Goal: Use online tool/utility: Utilize a website feature to perform a specific function

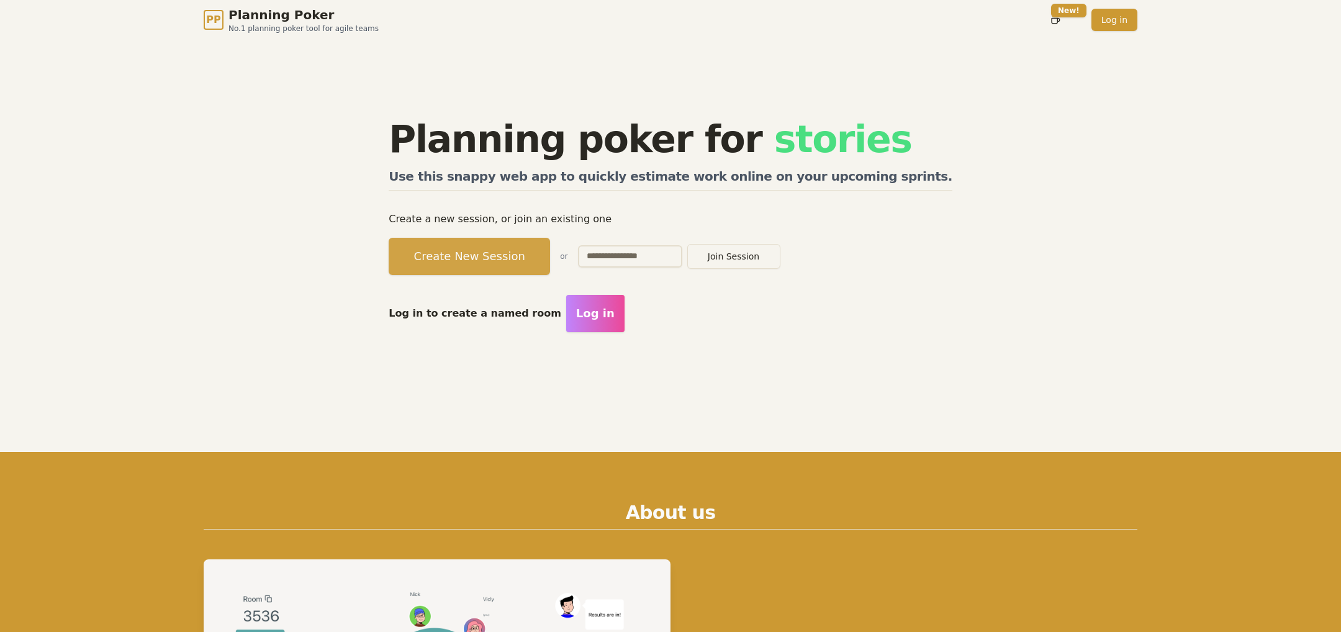
click at [473, 255] on button "Create New Session" at bounding box center [469, 256] width 161 height 37
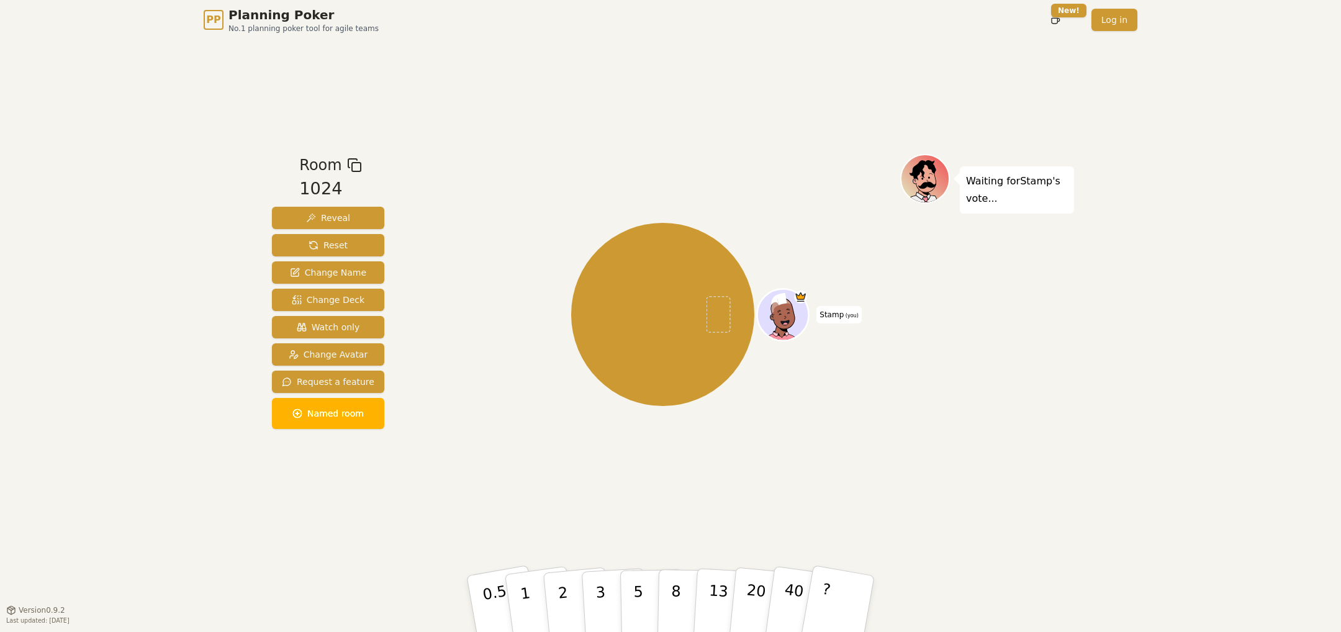
click at [348, 164] on icon at bounding box center [354, 165] width 15 height 15
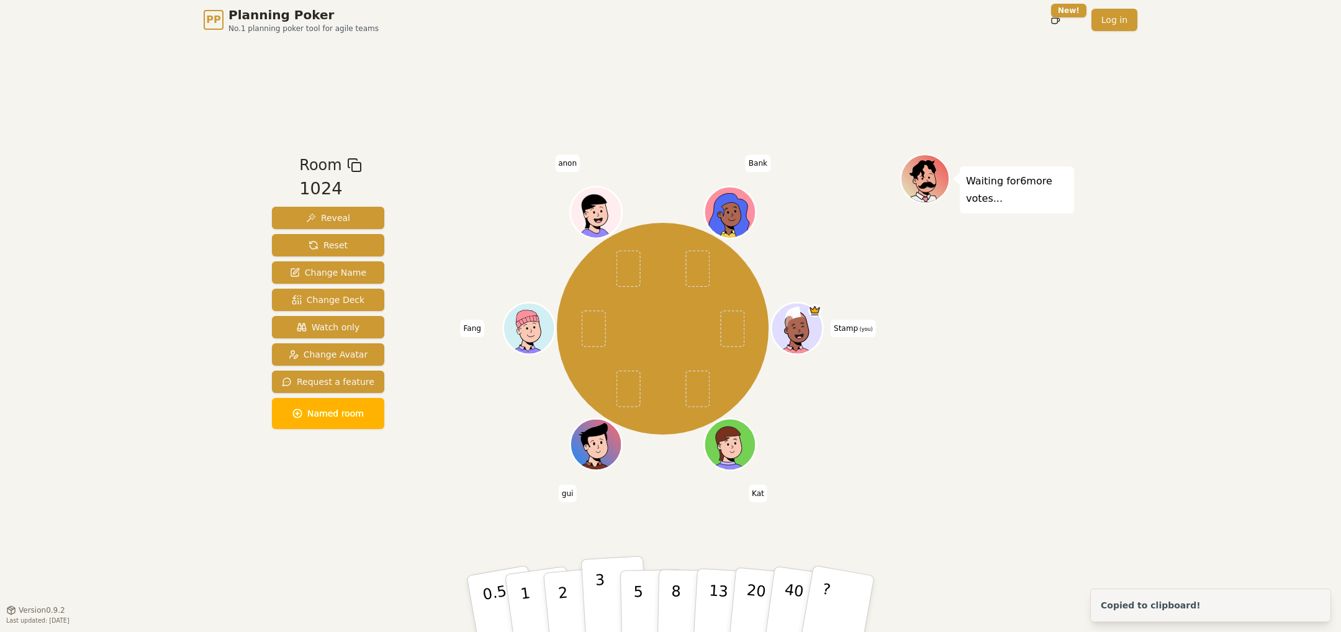
click at [601, 587] on p "3" at bounding box center [602, 605] width 14 height 68
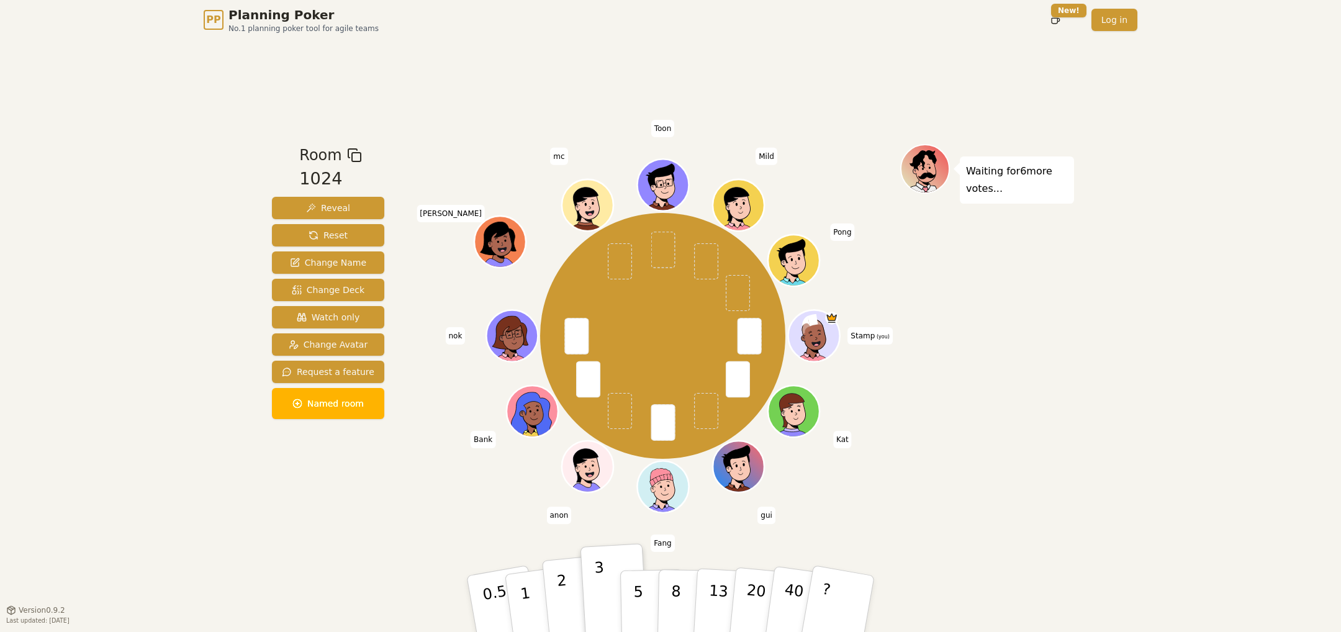
click at [572, 594] on button "2" at bounding box center [577, 604] width 71 height 99
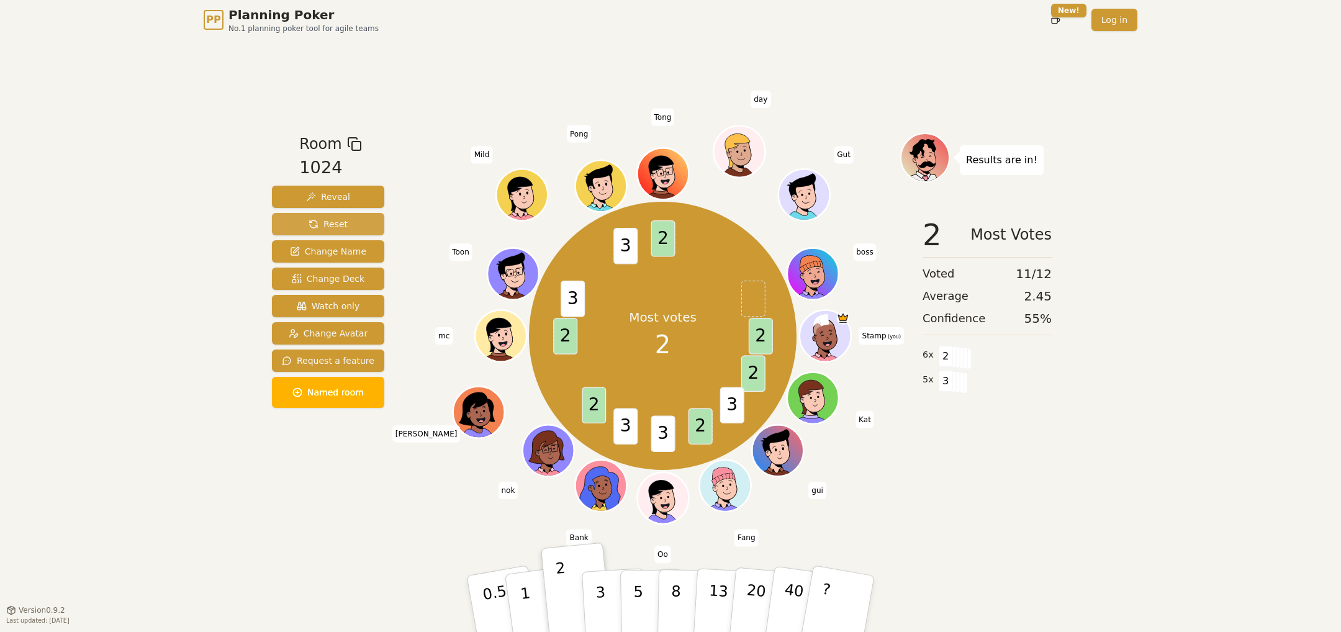
click at [340, 223] on span "Reset" at bounding box center [328, 224] width 39 height 12
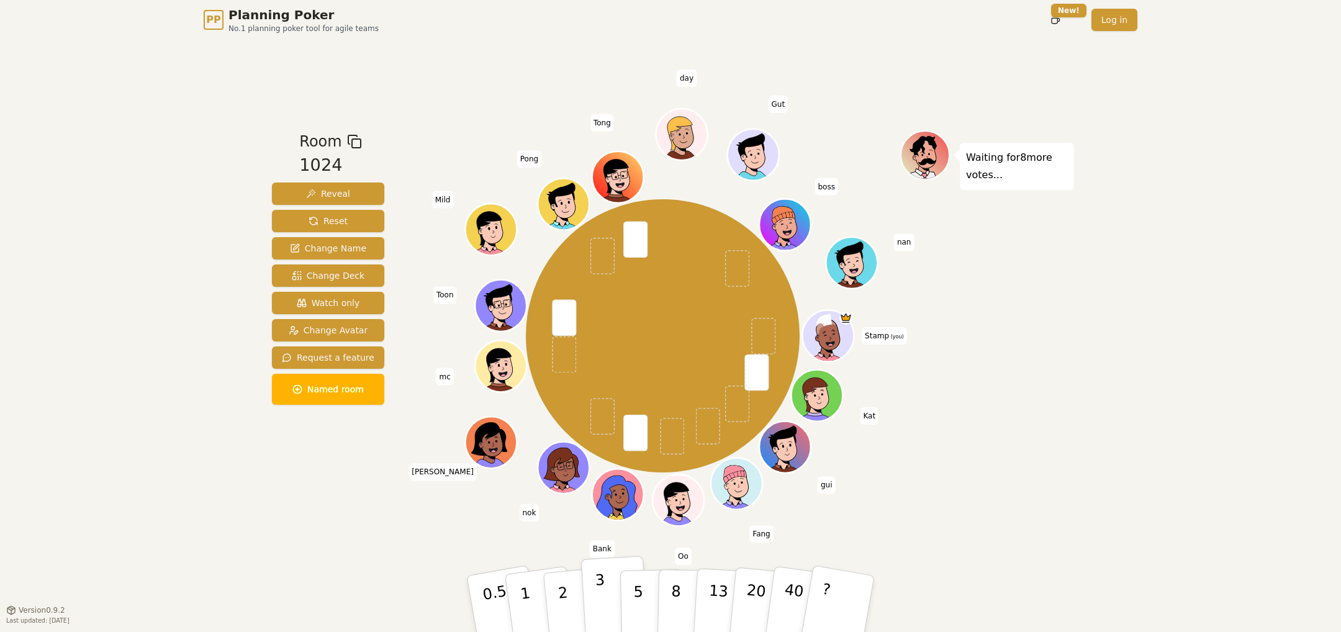
click at [590, 593] on button "3" at bounding box center [615, 604] width 68 height 97
click at [349, 512] on div "Room 1024 Reveal Reset Change Name Change Deck Watch only Change Avatar Request…" at bounding box center [328, 324] width 122 height 389
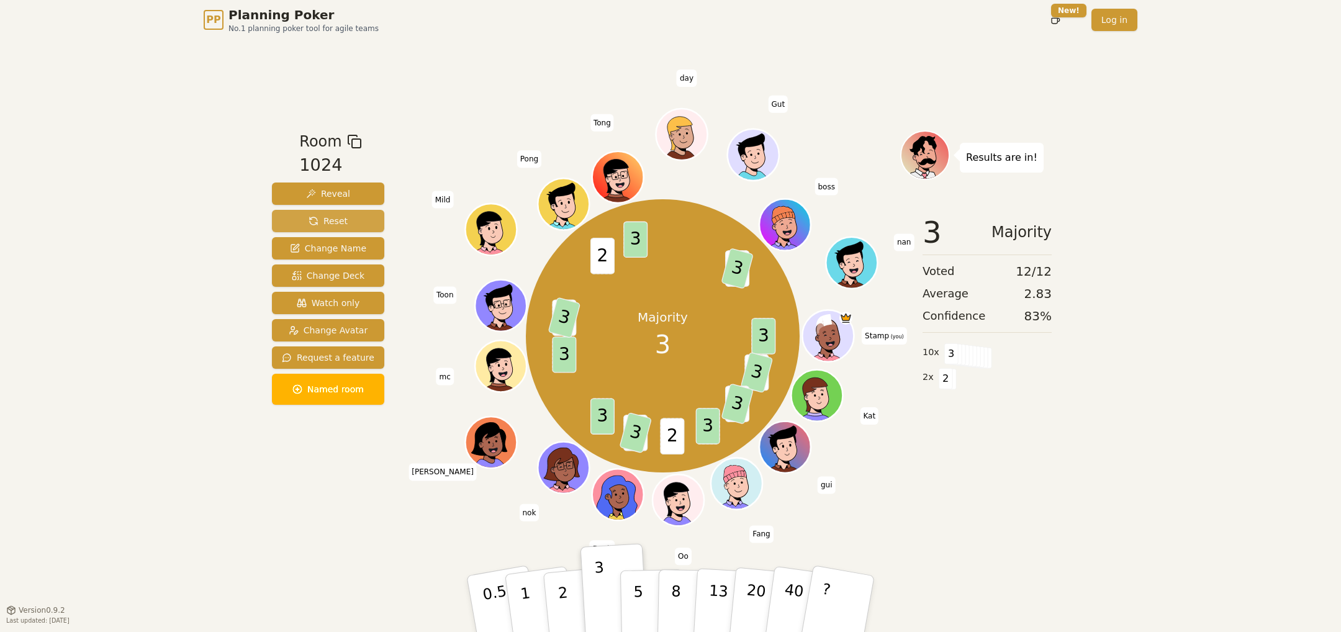
click at [317, 224] on span "Reset" at bounding box center [328, 221] width 39 height 12
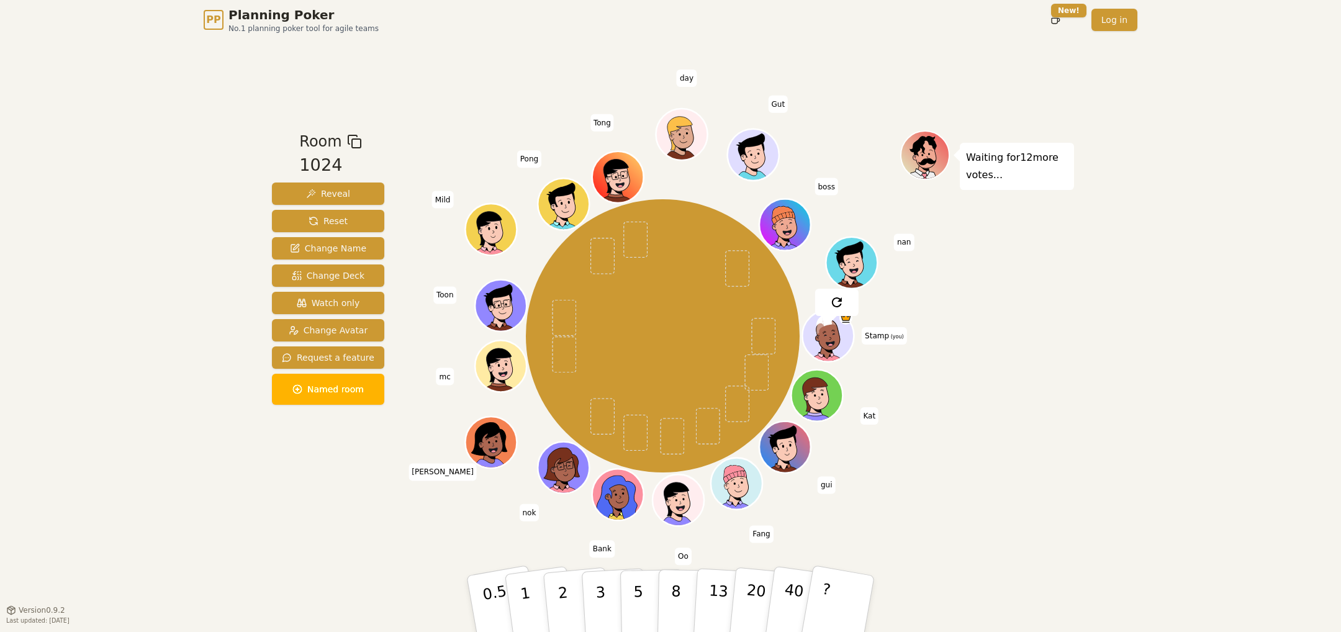
click at [191, 235] on div "PP Planning Poker No.1 planning poker tool for agile teams Toggle theme New! Lo…" at bounding box center [670, 316] width 1341 height 632
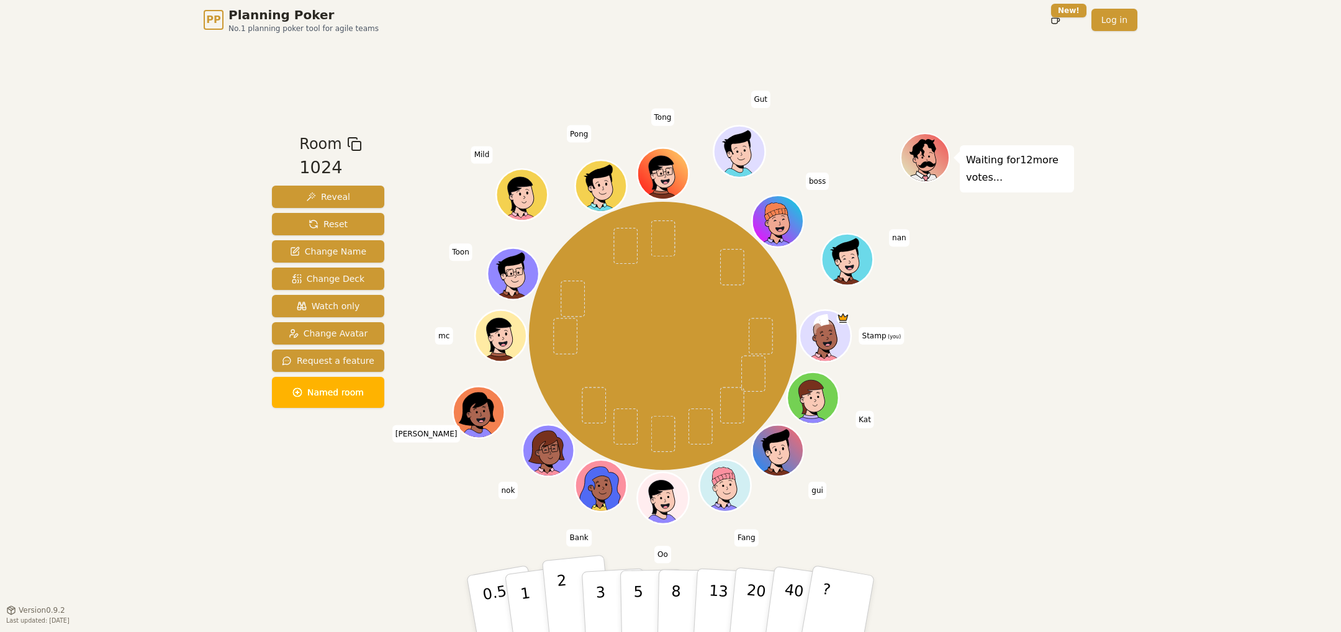
click at [559, 591] on p "2" at bounding box center [564, 606] width 16 height 68
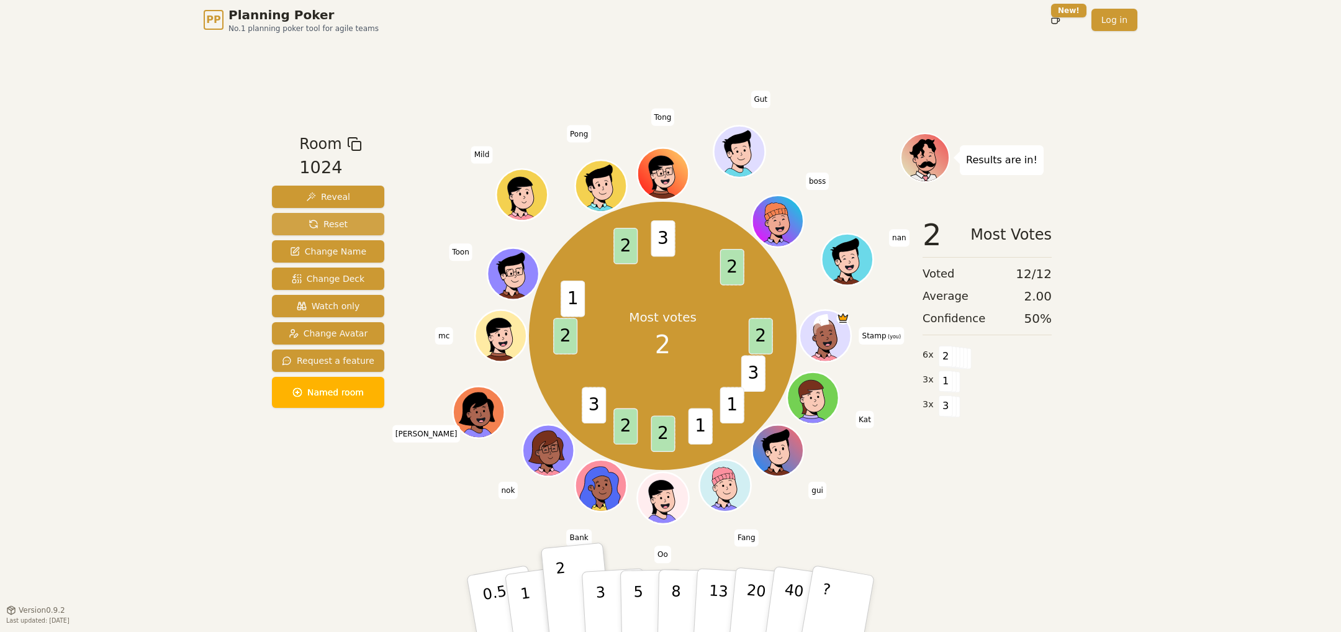
click at [286, 220] on button "Reset" at bounding box center [328, 224] width 112 height 22
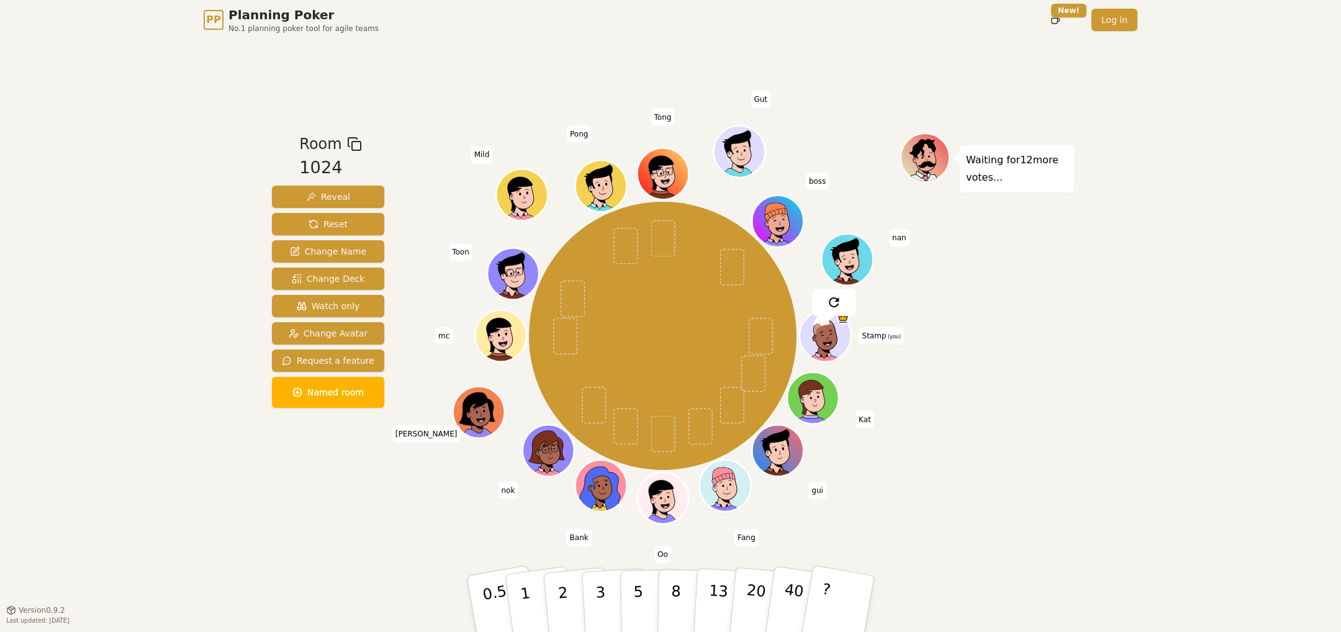
click at [211, 203] on div "PP Planning Poker No.1 planning poker tool for agile teams Toggle theme New! Lo…" at bounding box center [670, 316] width 1341 height 632
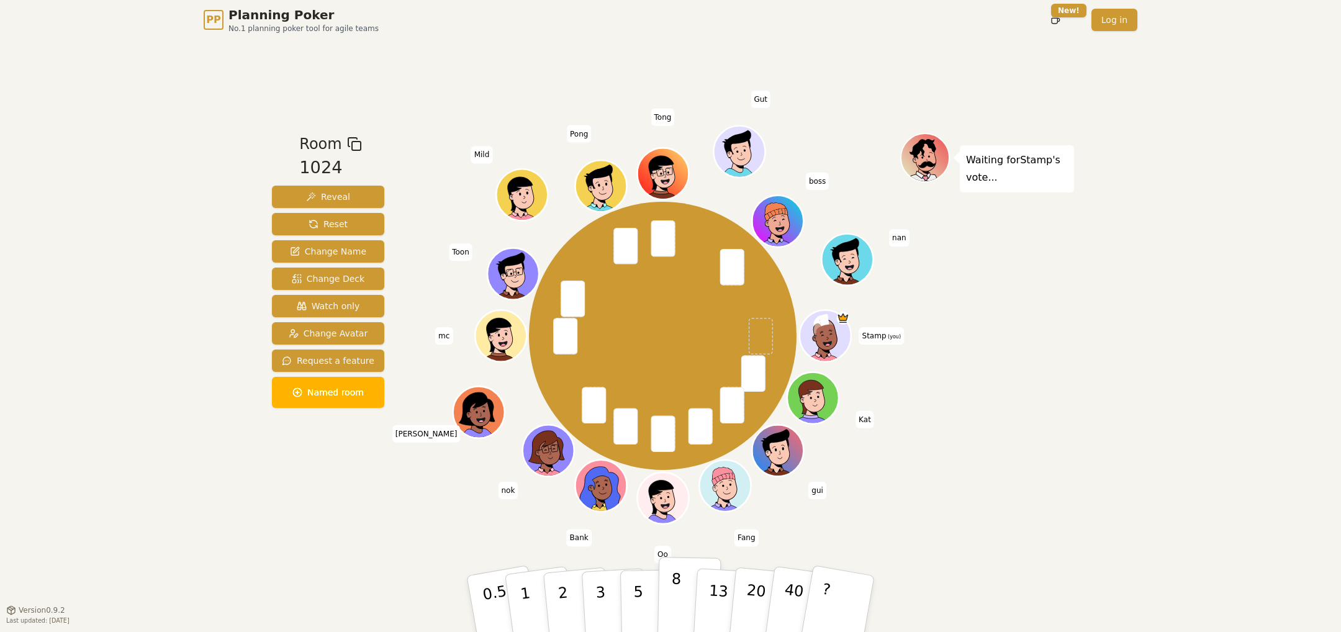
click at [666, 605] on button "8" at bounding box center [690, 604] width 64 height 94
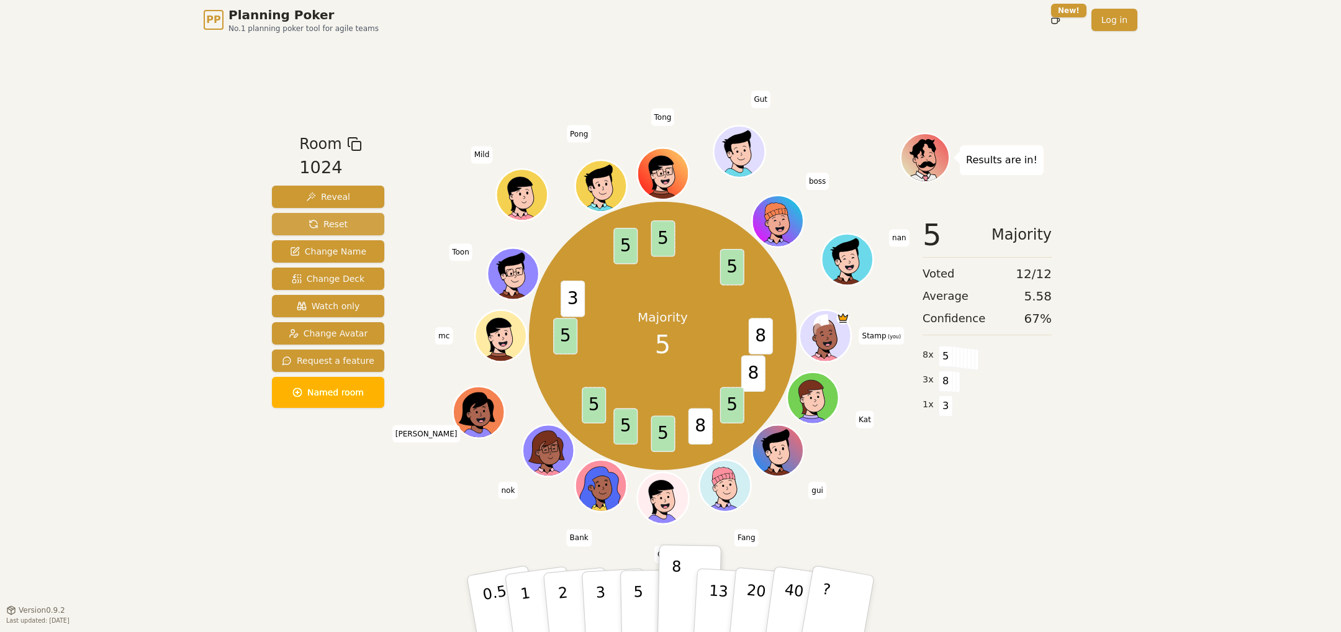
click at [312, 220] on span "Reset" at bounding box center [328, 224] width 39 height 12
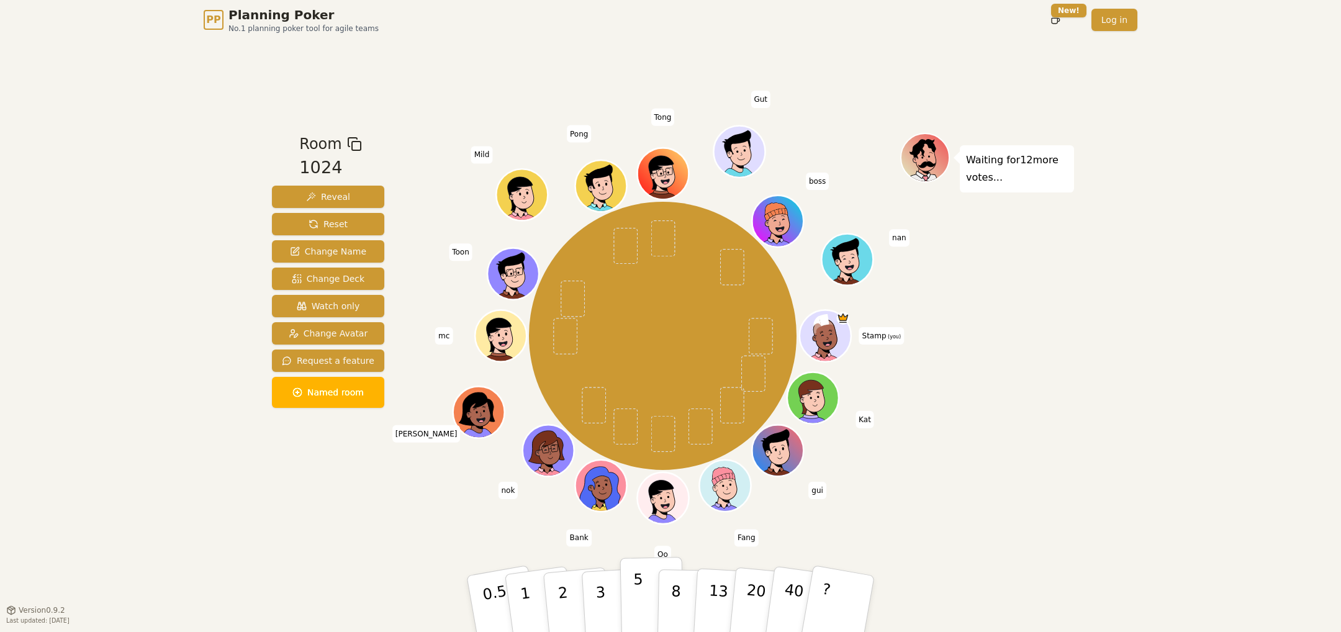
click at [634, 597] on p "5" at bounding box center [638, 604] width 11 height 67
click at [603, 602] on p "3" at bounding box center [602, 605] width 14 height 68
click at [1244, 500] on div "PP Planning Poker No.1 planning poker tool for agile teams Toggle theme New! Lo…" at bounding box center [670, 316] width 1341 height 632
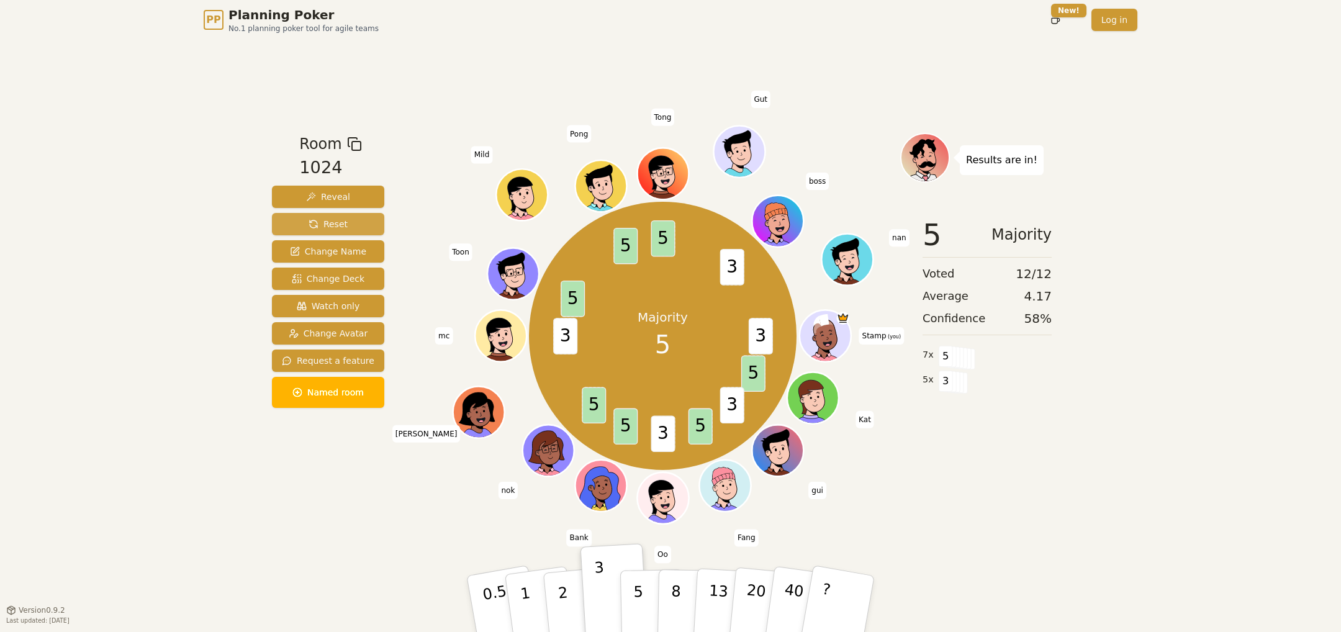
click at [339, 222] on span "Reset" at bounding box center [328, 224] width 39 height 12
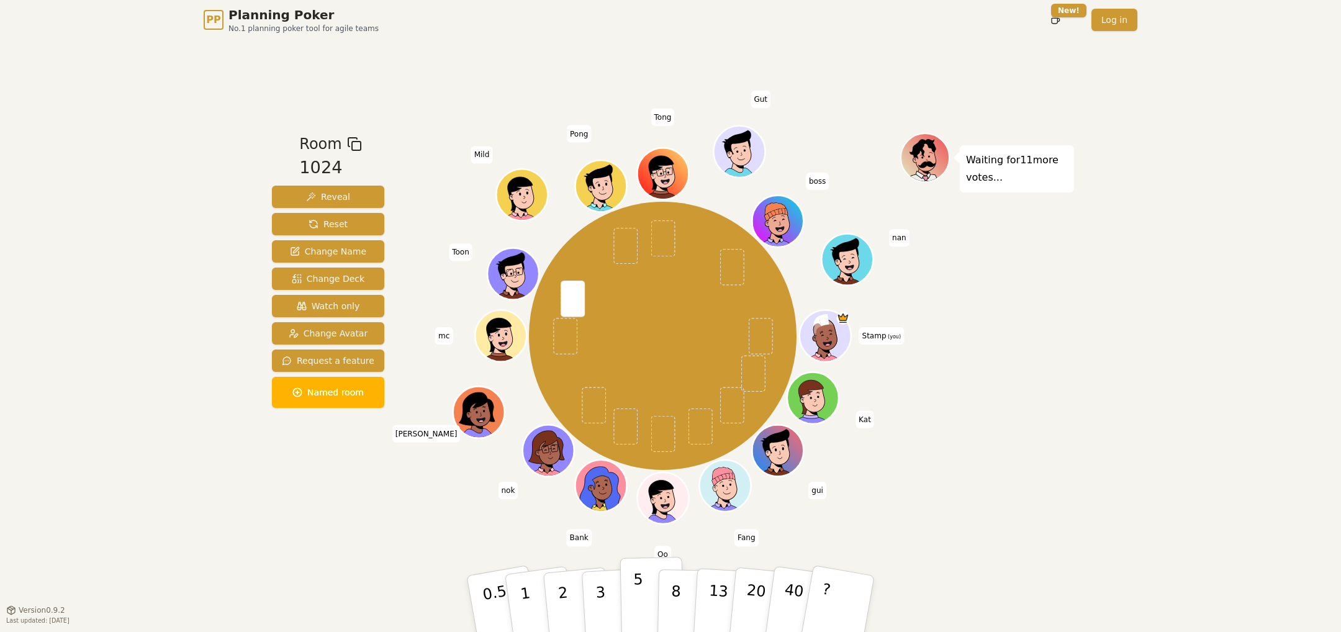
click at [623, 607] on button "5" at bounding box center [652, 604] width 64 height 94
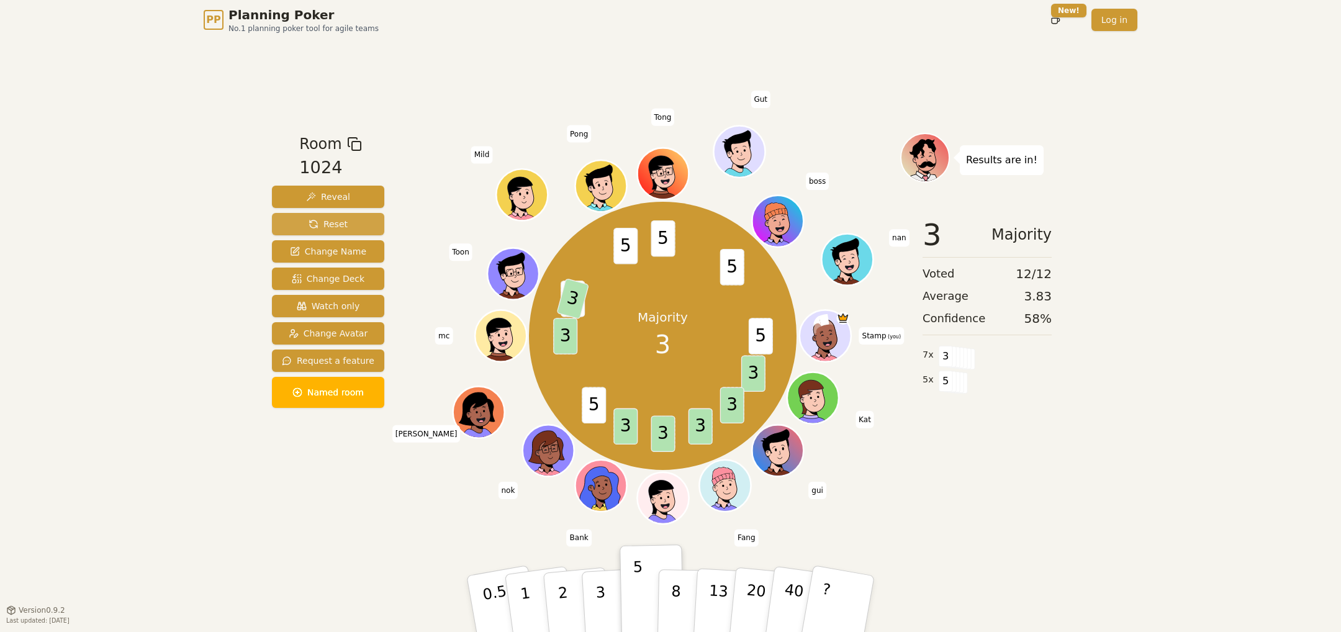
click at [309, 220] on span "Reset" at bounding box center [328, 224] width 39 height 12
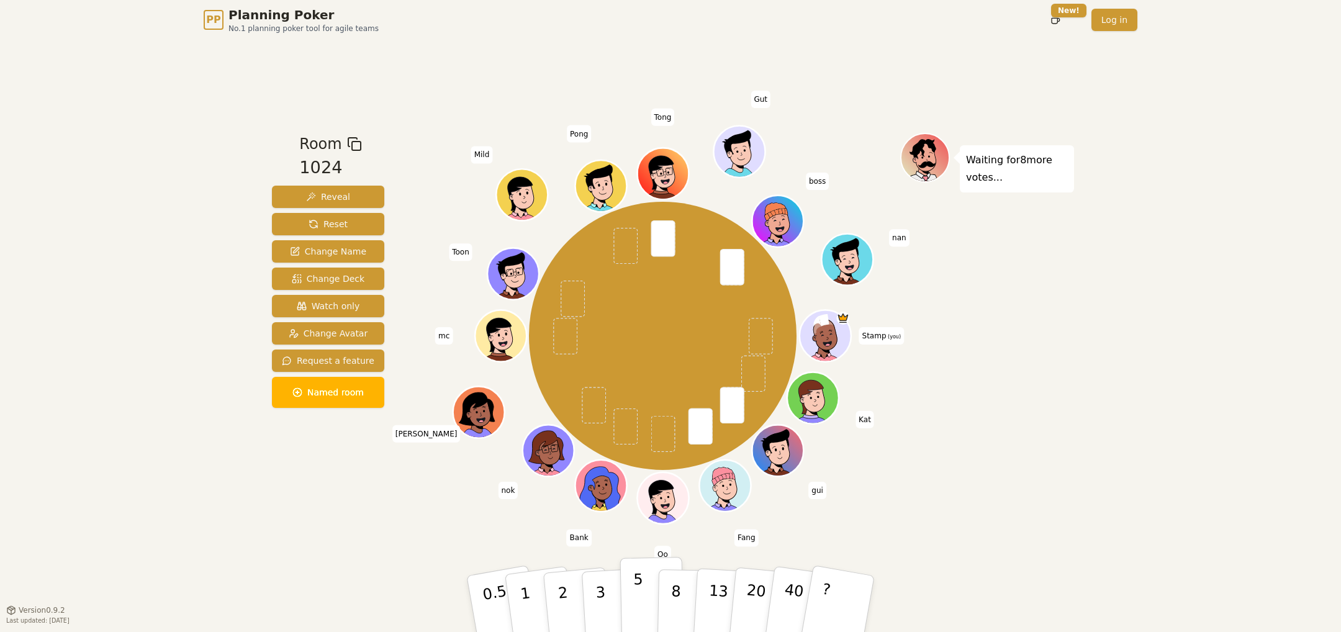
click at [641, 582] on p "5" at bounding box center [638, 604] width 11 height 67
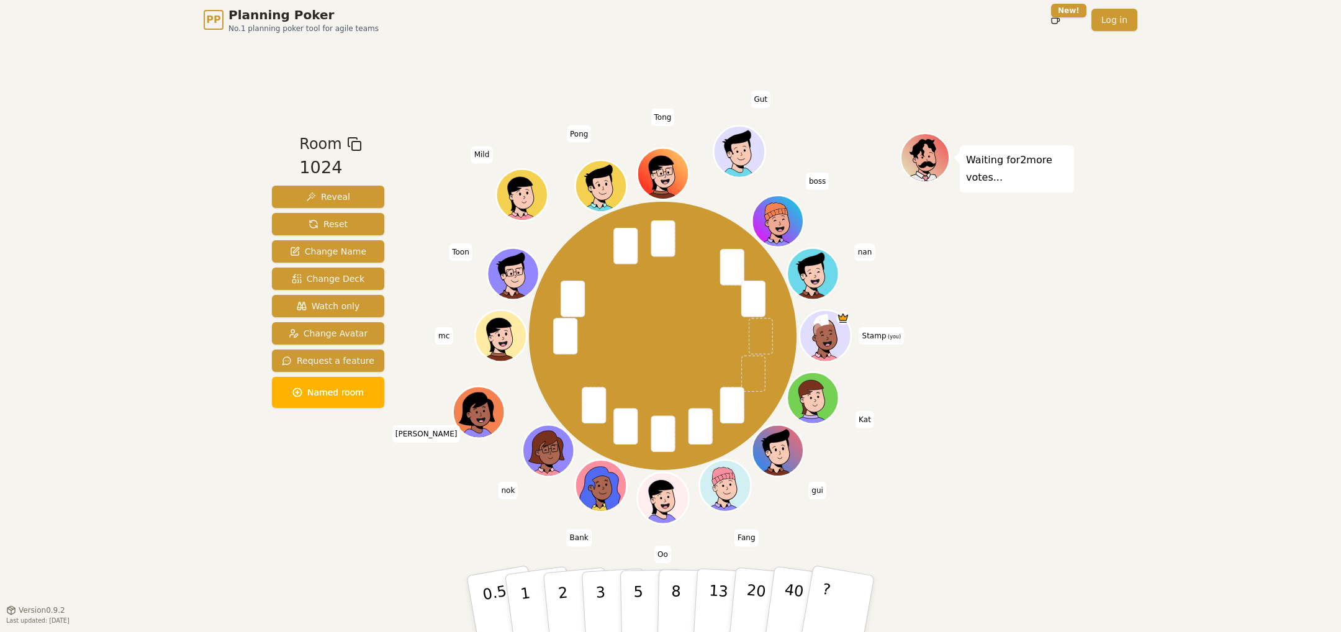
click at [415, 525] on div "Room 1024 Reveal Reset Change Name Change Deck Watch only Change Avatar Request…" at bounding box center [670, 325] width 807 height 570
click at [610, 597] on button "3" at bounding box center [615, 604] width 68 height 97
click at [1295, 479] on div "PP Planning Poker No.1 planning poker tool for agile teams Toggle theme New! Lo…" at bounding box center [670, 316] width 1341 height 632
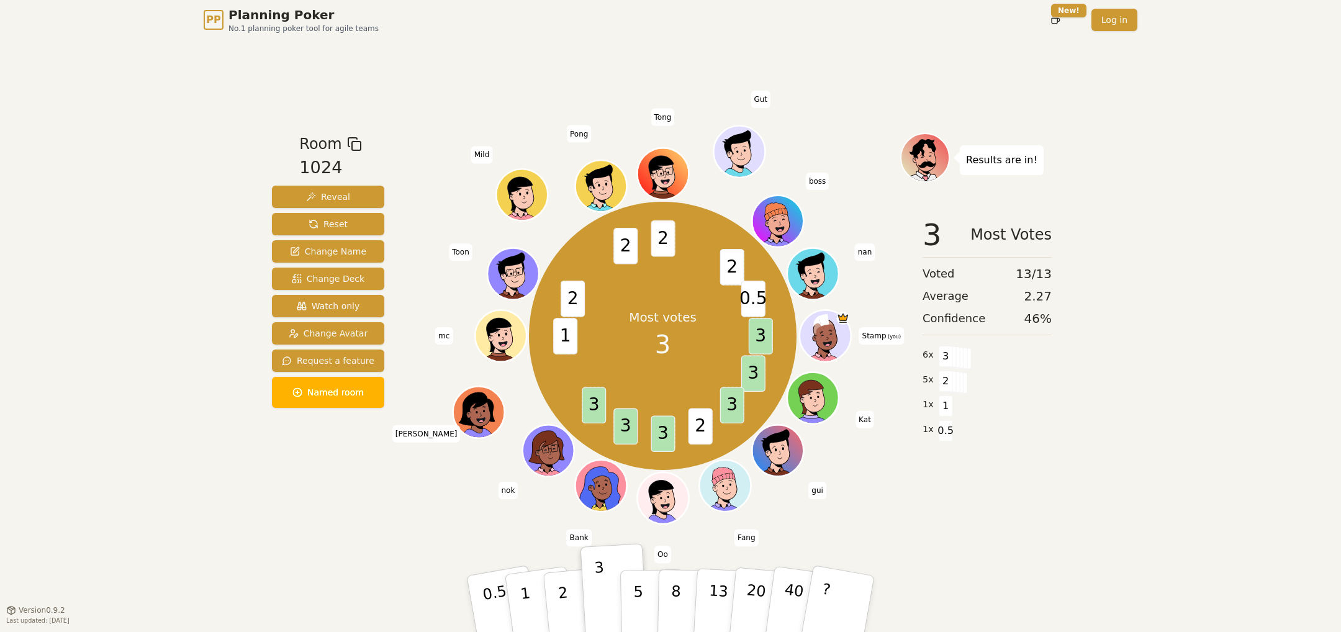
click at [354, 474] on div "Room 1024 Reveal Reset Change Name Change Deck Watch only Change Avatar Request…" at bounding box center [328, 325] width 122 height 384
click at [147, 239] on div "PP Planning Poker No.1 planning poker tool for agile teams Toggle theme New! Lo…" at bounding box center [670, 316] width 1341 height 632
click at [296, 224] on button "Reset" at bounding box center [328, 224] width 112 height 22
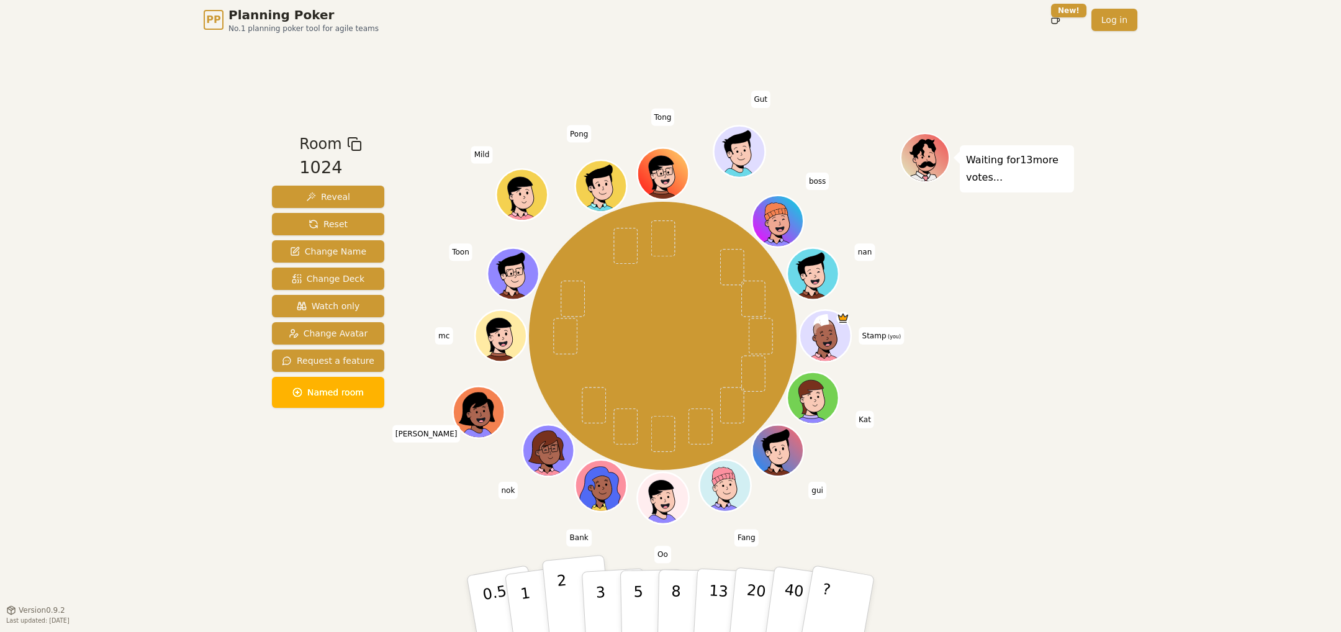
click at [563, 587] on p "2" at bounding box center [564, 606] width 16 height 68
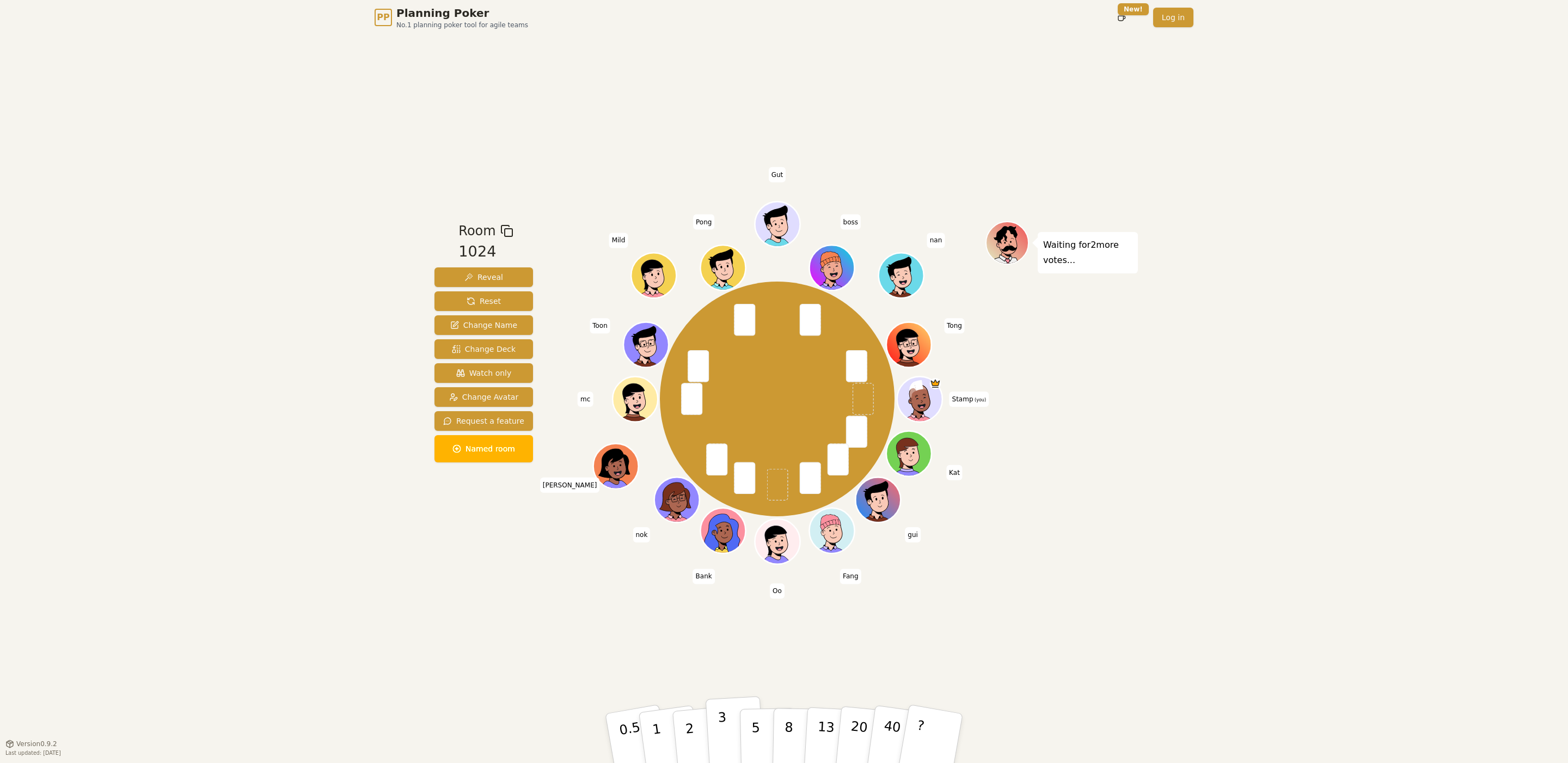
click at [726, 554] on p "3" at bounding box center [723, 739] width 12 height 60
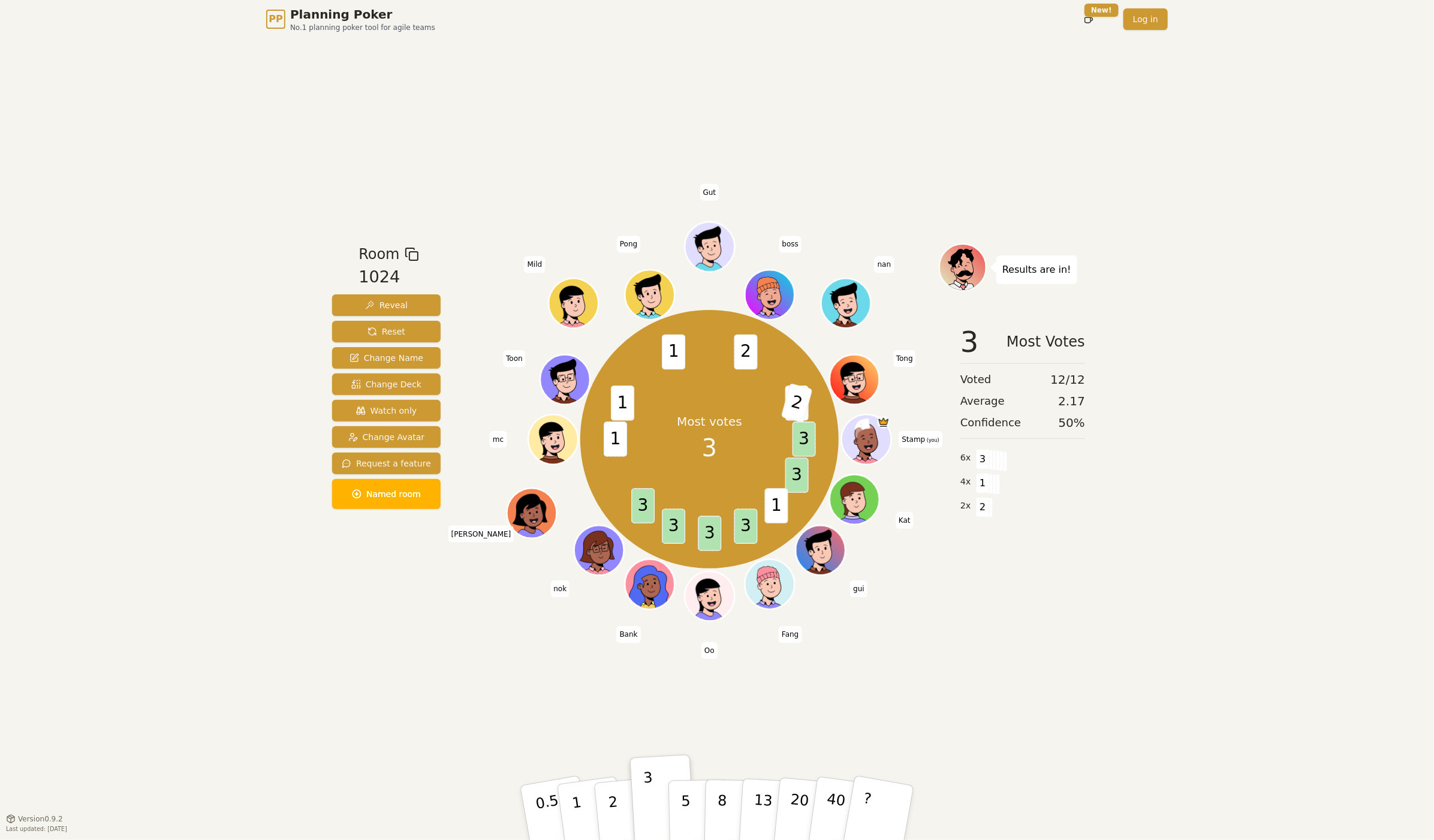
click at [969, 610] on div "Room 1024 Reveal Reset Change Name Change Deck Watch only Change Avatar Request…" at bounding box center [717, 429] width 779 height 780
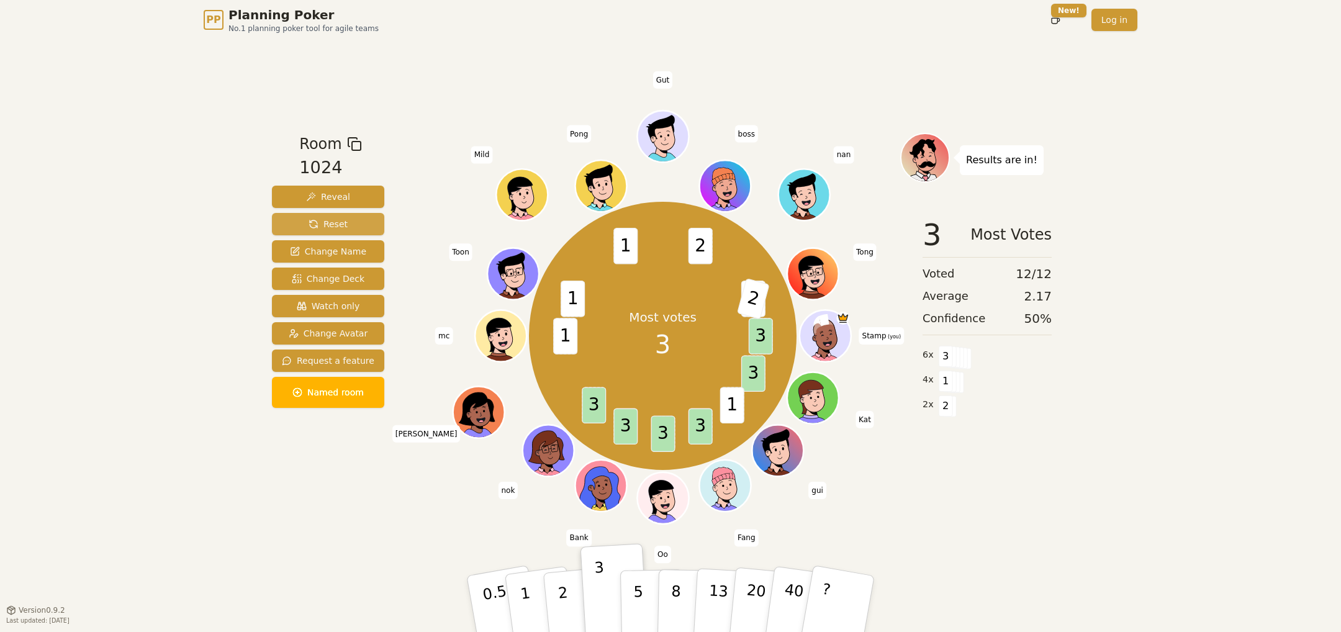
click at [350, 222] on button "Reset" at bounding box center [328, 224] width 112 height 22
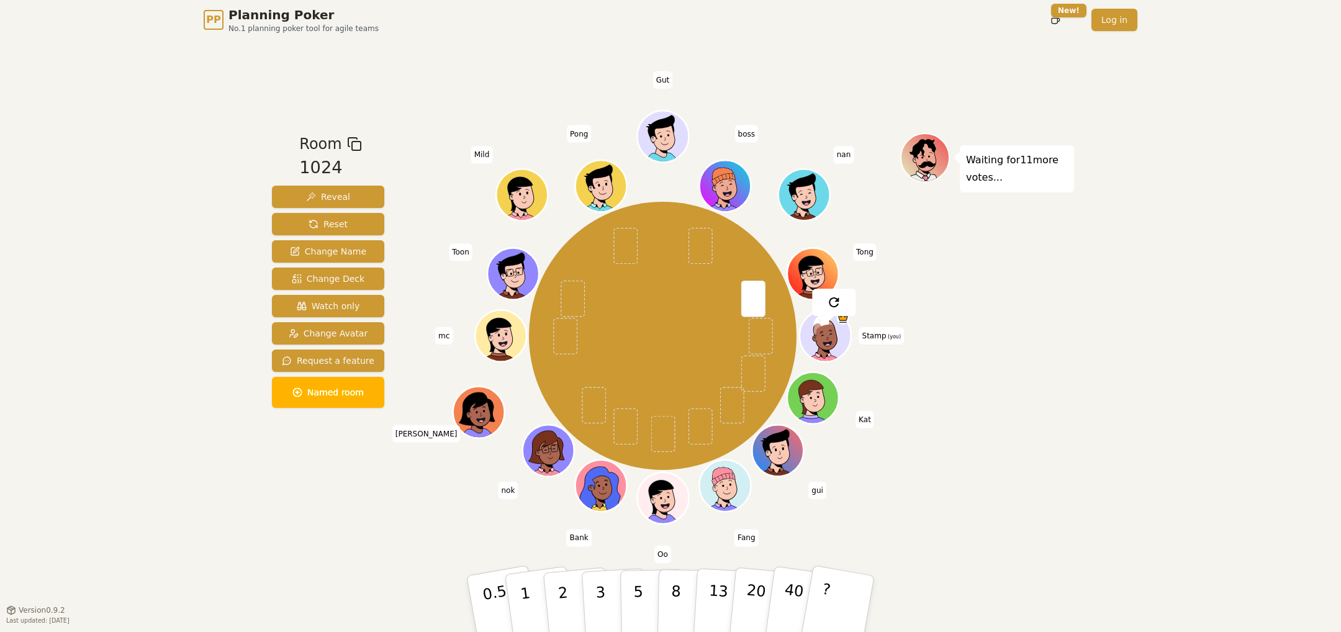
click at [343, 478] on div "Room 1024 Reveal Reset Change Name Change Deck Watch only Change Avatar Request…" at bounding box center [328, 325] width 122 height 384
click at [580, 608] on button "2" at bounding box center [577, 604] width 71 height 99
click at [1076, 398] on div "PP Planning Poker No.1 planning poker tool for agile teams Toggle theme New! Lo…" at bounding box center [670, 316] width 1341 height 632
